Goal: Navigation & Orientation: Find specific page/section

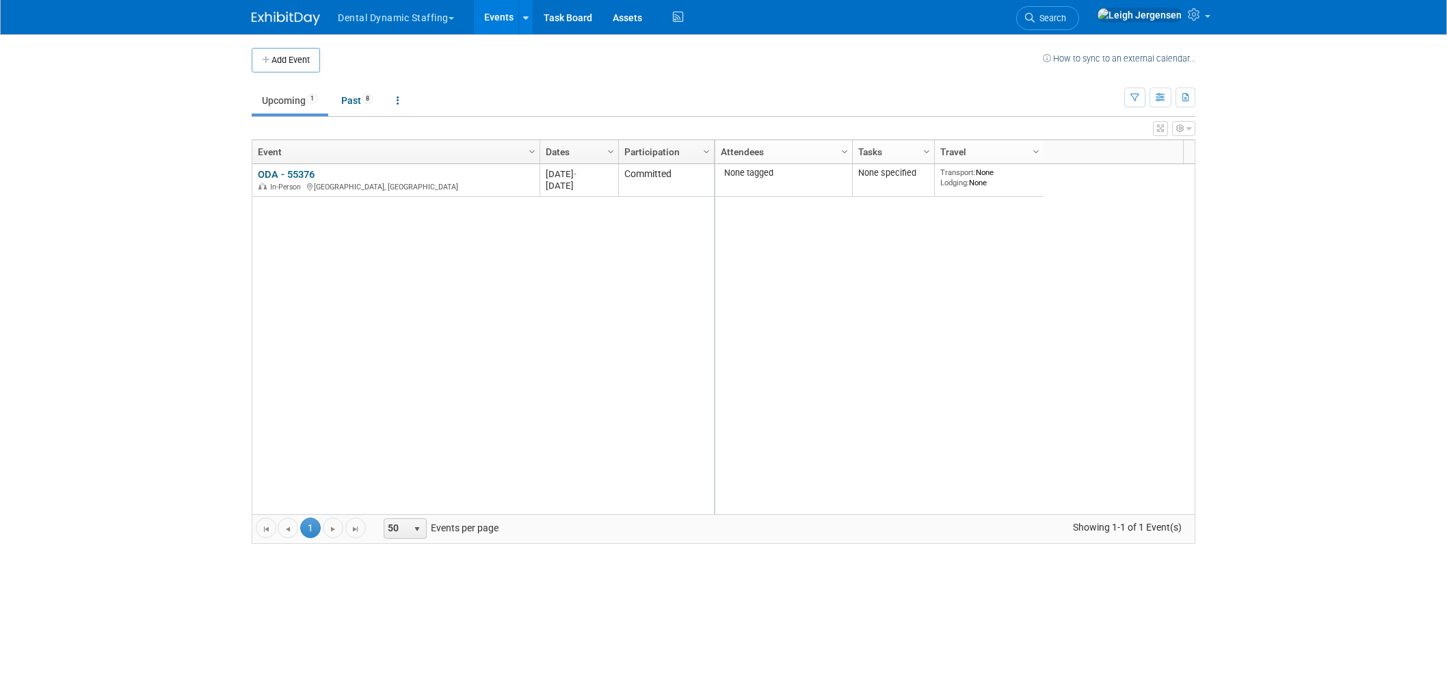
click at [405, 10] on button "Dental Dynamic Staffing" at bounding box center [403, 15] width 135 height 30
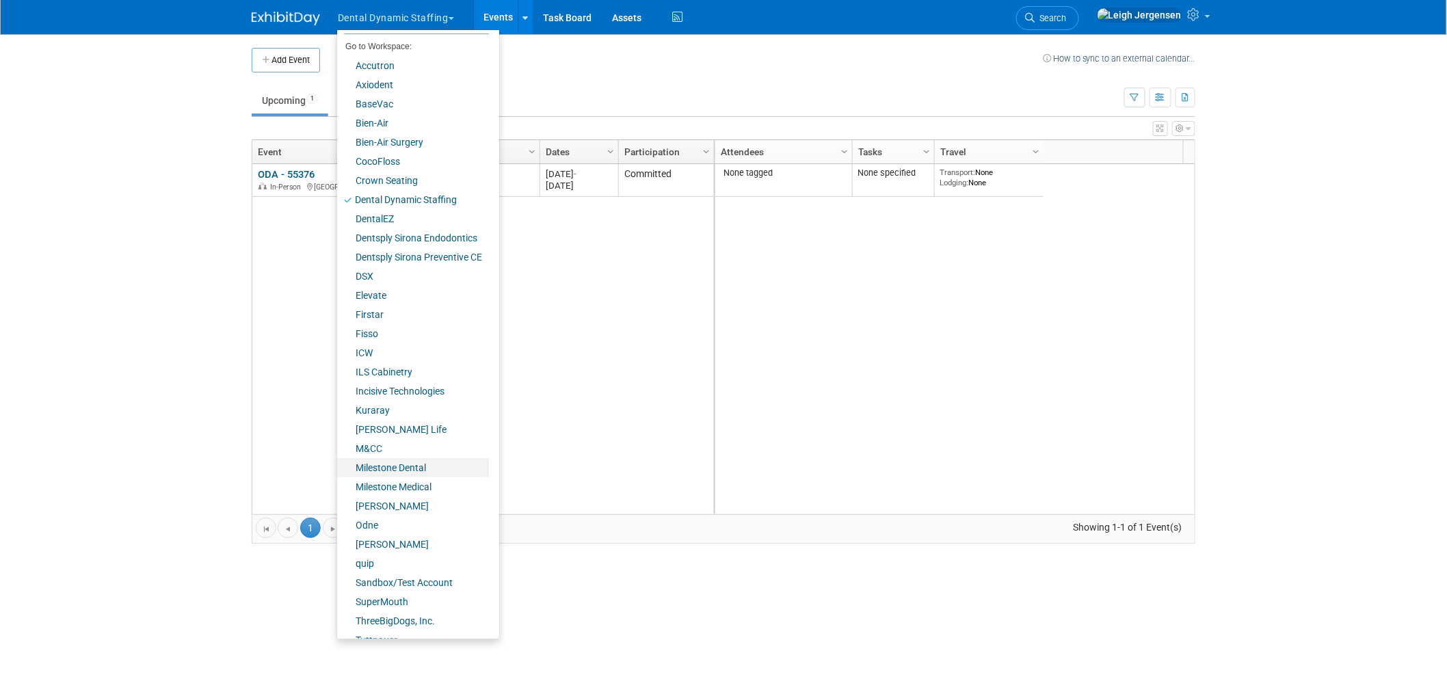
scroll to position [52, 0]
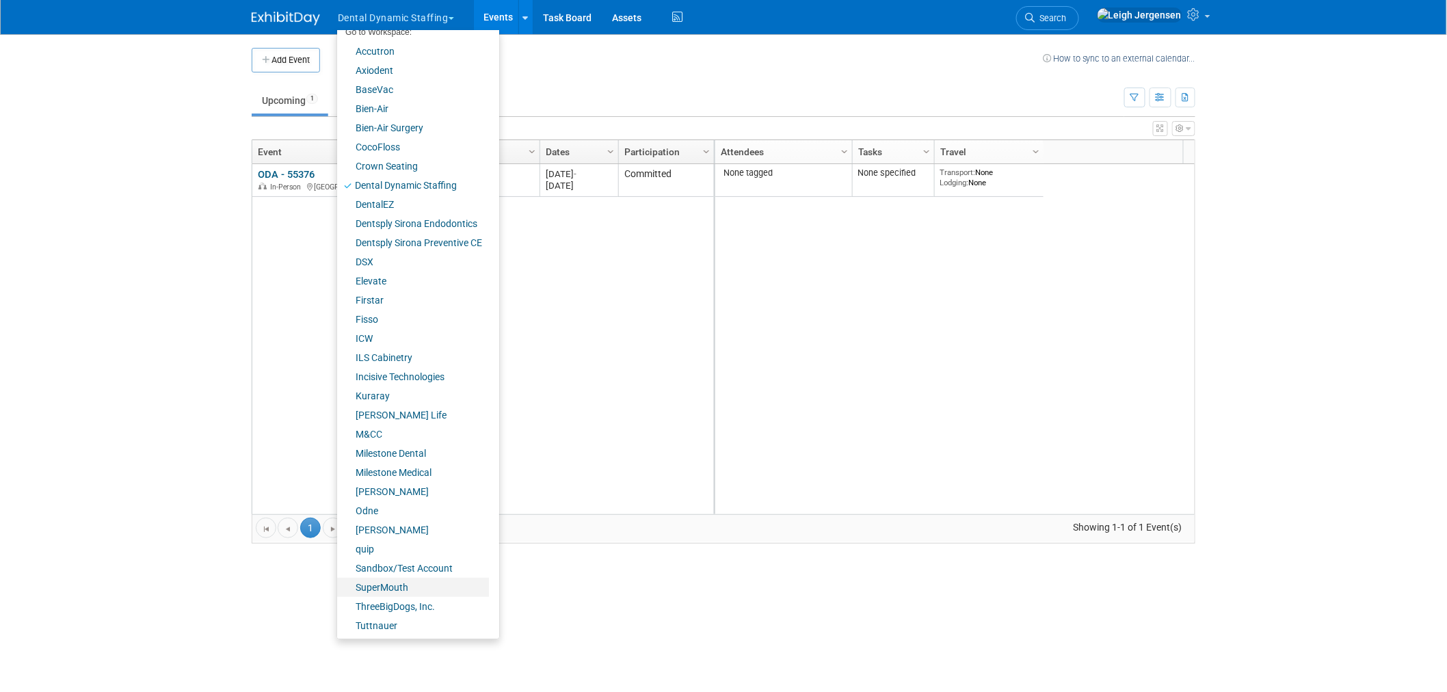
click at [399, 583] on link "SuperMouth" at bounding box center [413, 587] width 152 height 19
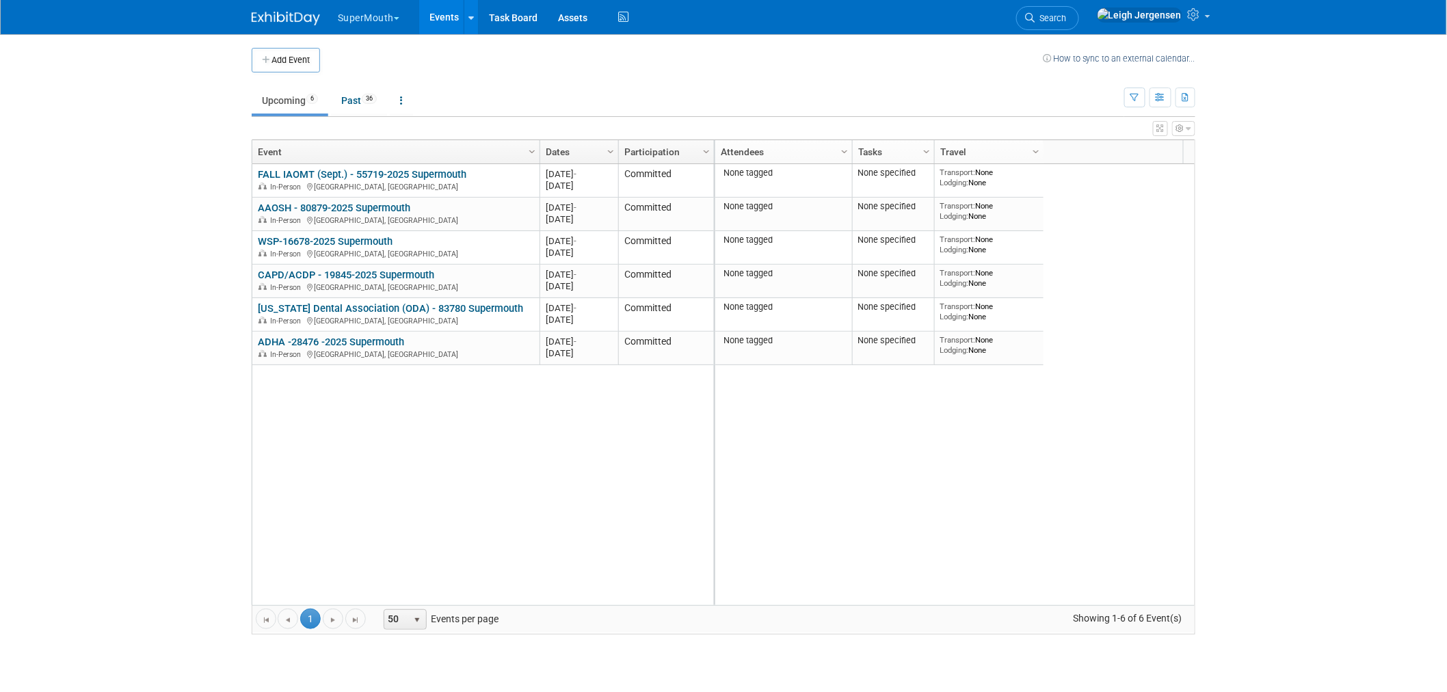
click at [371, 11] on button "SuperMouth" at bounding box center [376, 15] width 80 height 30
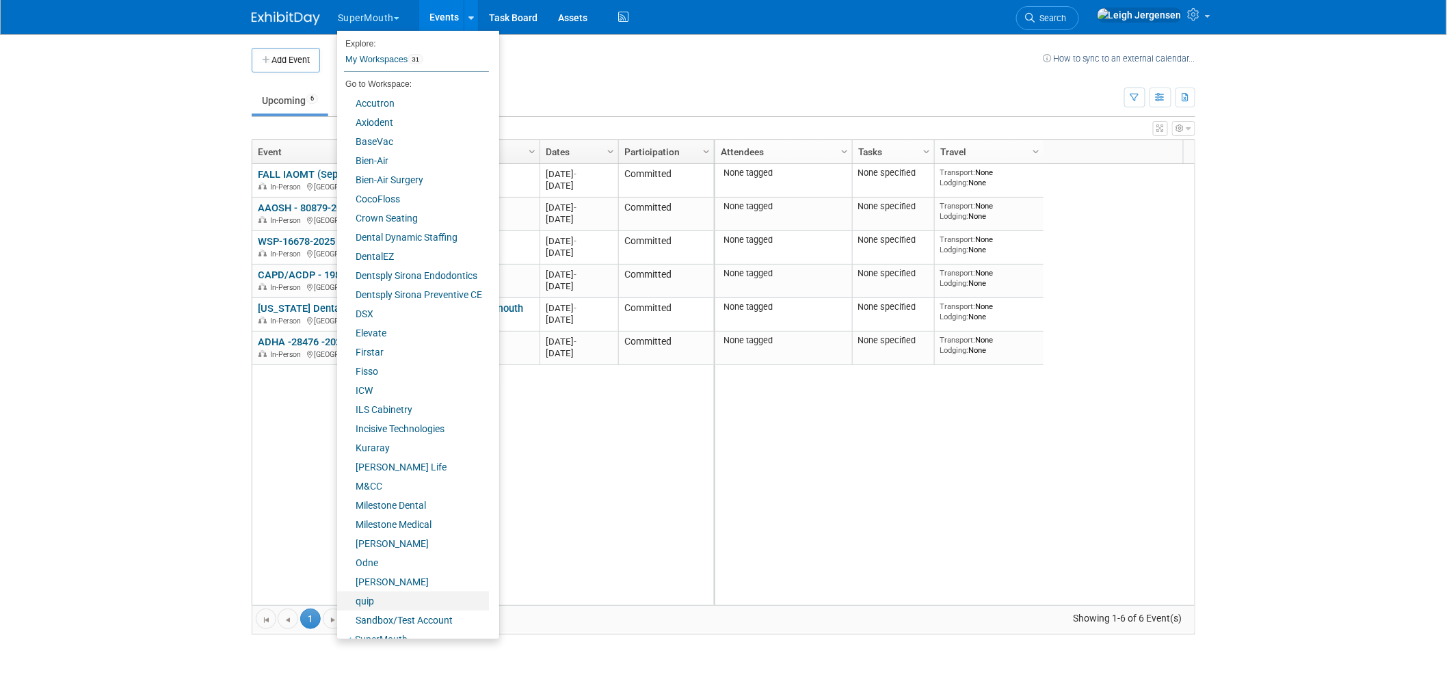
click at [358, 600] on link "quip" at bounding box center [413, 600] width 152 height 19
